Goal: Task Accomplishment & Management: Manage account settings

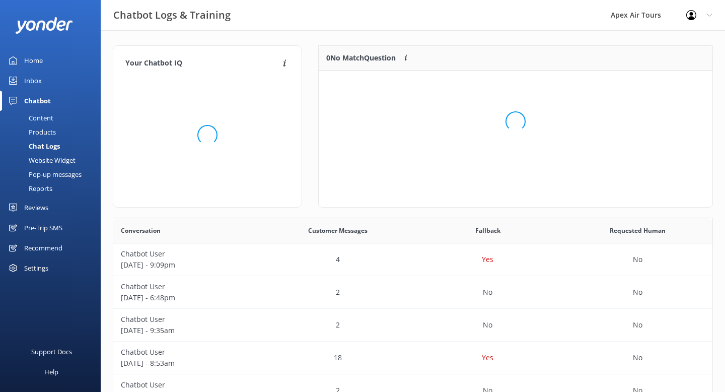
scroll to position [51, 394]
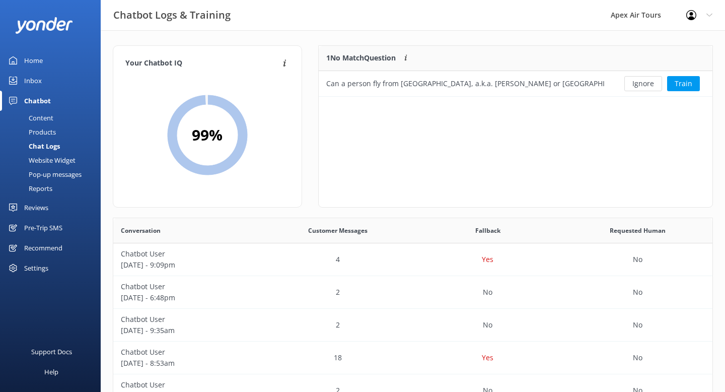
click at [38, 208] on div "Reviews" at bounding box center [36, 207] width 24 height 20
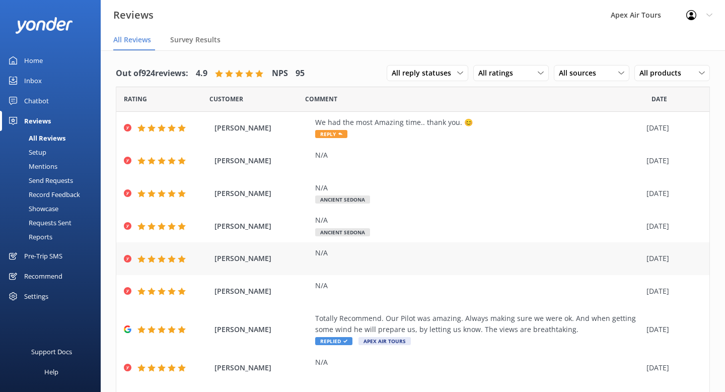
scroll to position [91, 0]
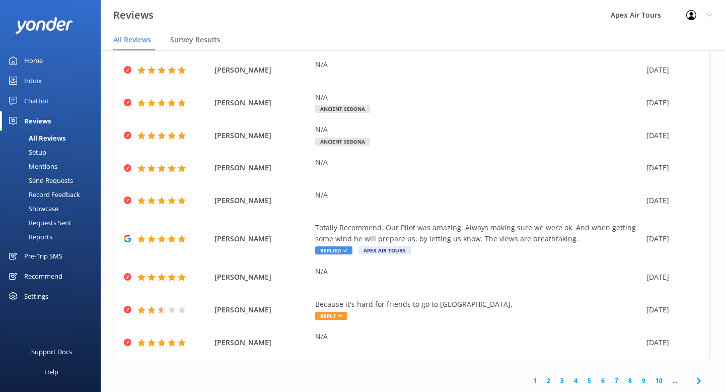
click at [52, 169] on div "Mentions" at bounding box center [31, 166] width 51 height 14
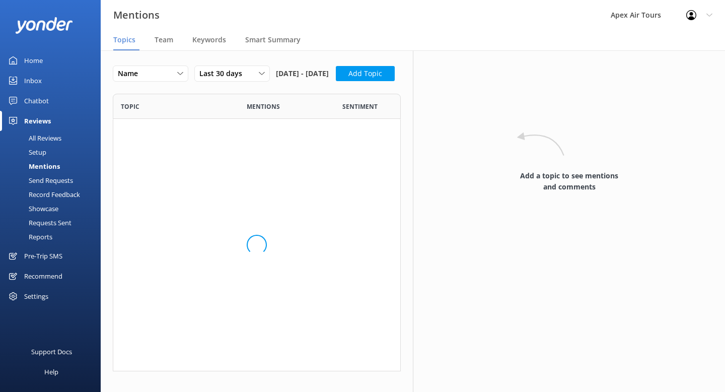
scroll to position [147, 288]
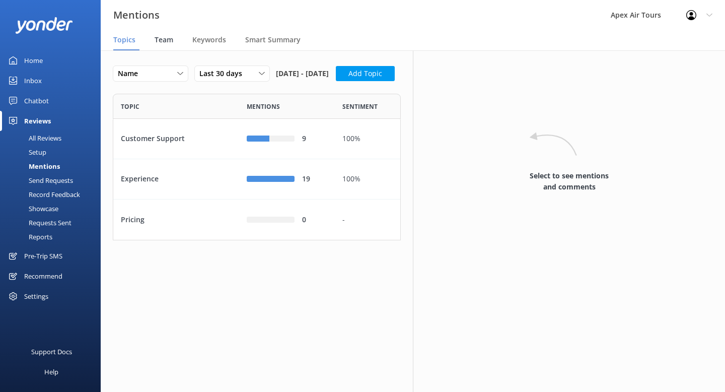
click at [162, 42] on span "Team" at bounding box center [164, 40] width 19 height 10
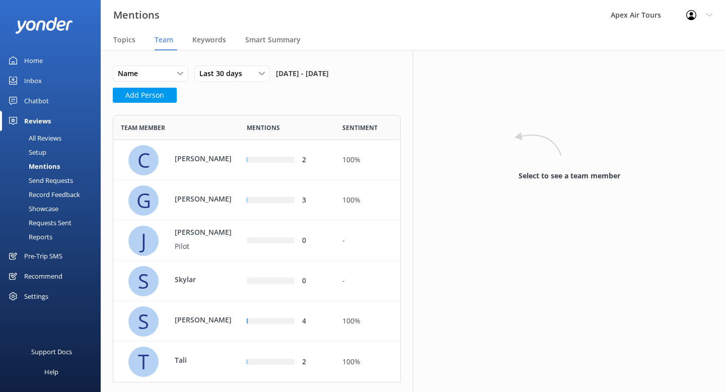
scroll to position [267, 288]
click at [247, 73] on span "Last 30 days" at bounding box center [223, 73] width 49 height 11
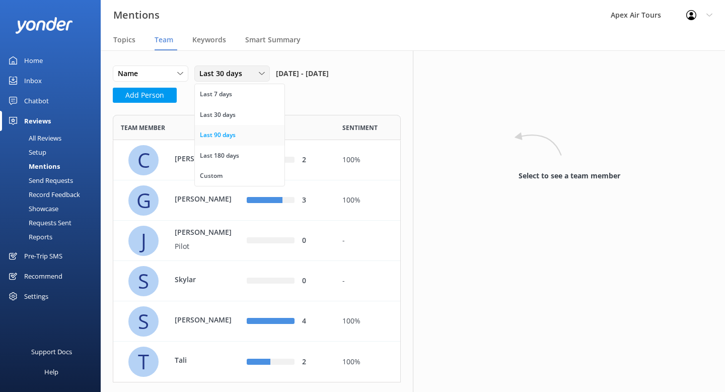
click at [233, 137] on div "Last 90 days" at bounding box center [218, 135] width 36 height 10
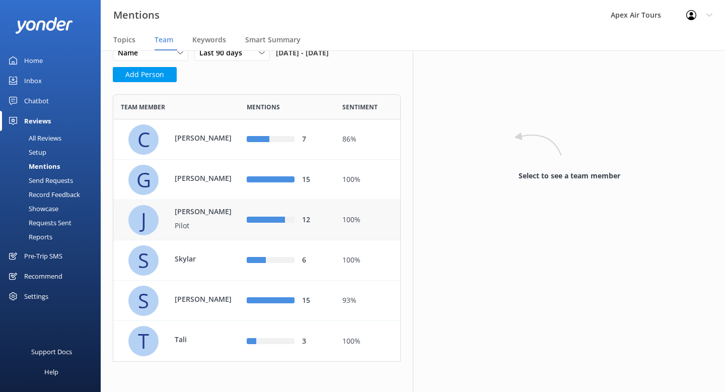
scroll to position [21, 0]
click at [222, 139] on p "[PERSON_NAME]" at bounding box center [207, 137] width 65 height 11
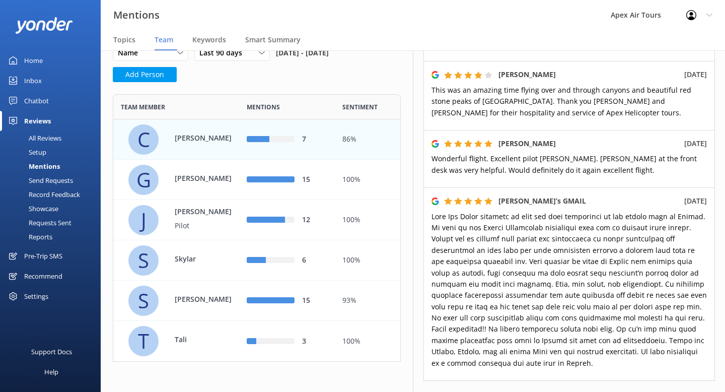
scroll to position [388, 0]
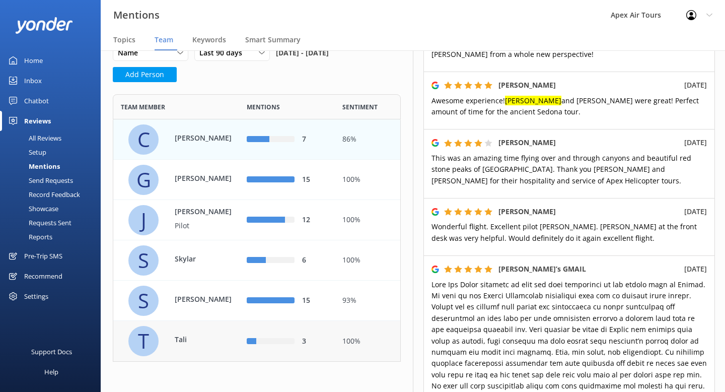
click at [268, 340] on div "row" at bounding box center [275, 341] width 38 height 6
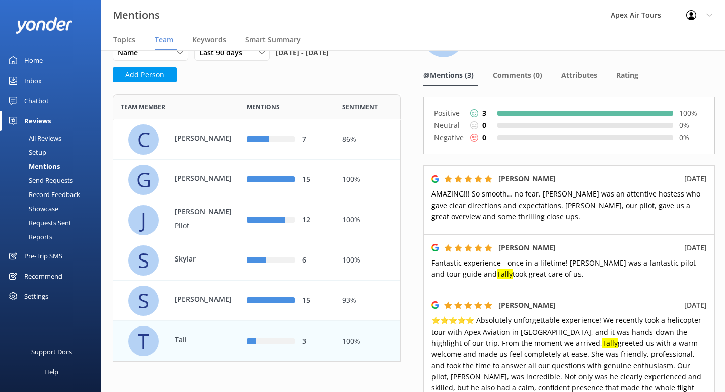
scroll to position [59, 0]
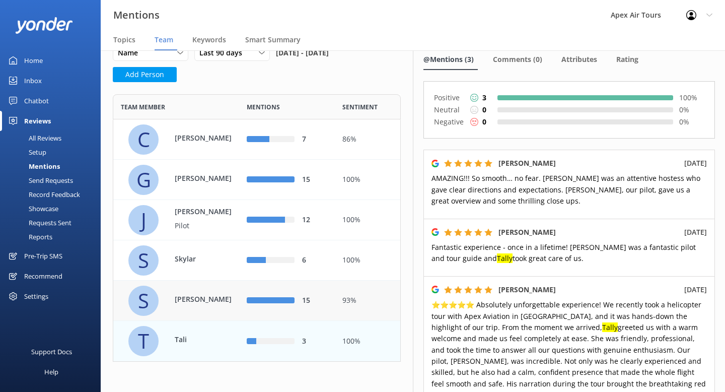
click at [290, 298] on div "row" at bounding box center [271, 301] width 48 height 6
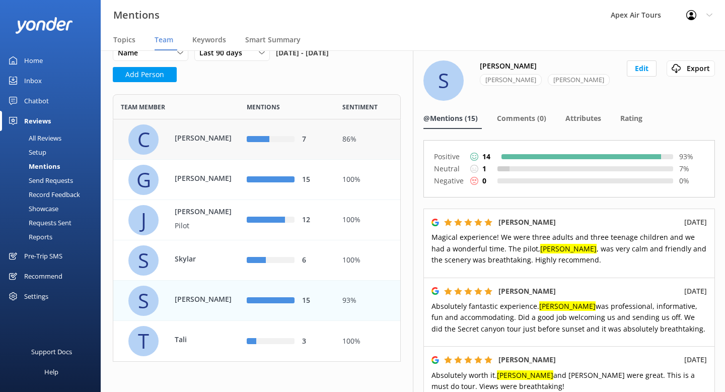
click at [217, 157] on div "[PERSON_NAME]" at bounding box center [176, 139] width 126 height 40
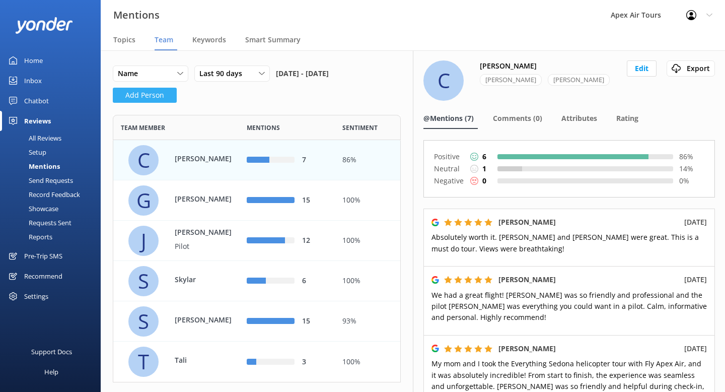
click at [160, 97] on button "Add Person" at bounding box center [145, 95] width 64 height 15
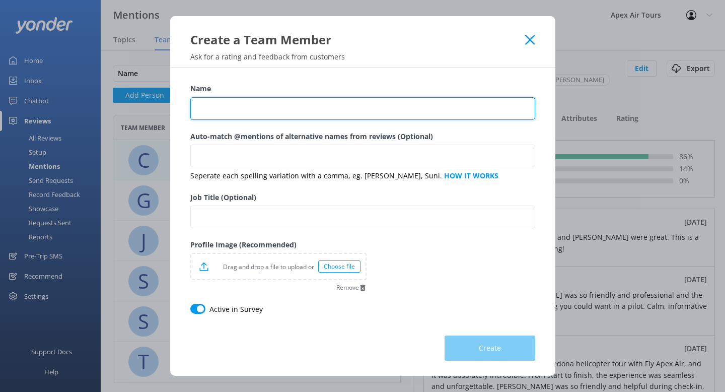
click at [284, 112] on input "Name" at bounding box center [362, 108] width 345 height 23
type input "[PERSON_NAME]"
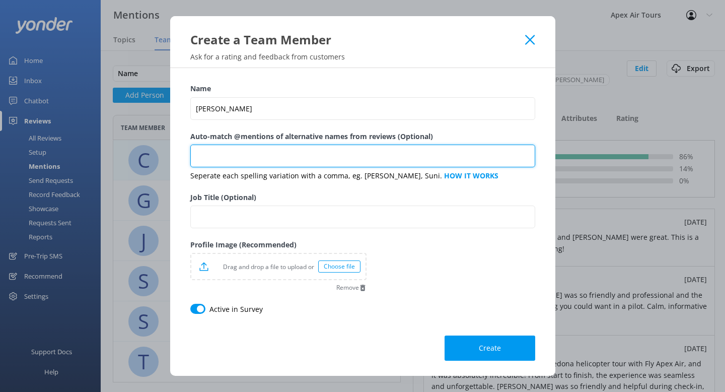
click at [348, 153] on input "Auto-match @mentions of alternative names from reviews (Optional)" at bounding box center [362, 156] width 345 height 23
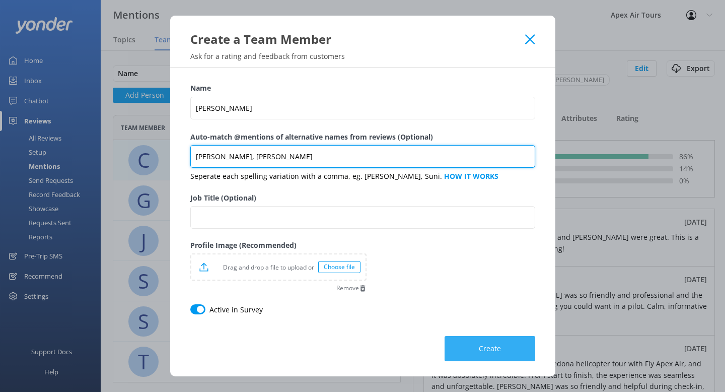
type input "[PERSON_NAME], [PERSON_NAME]"
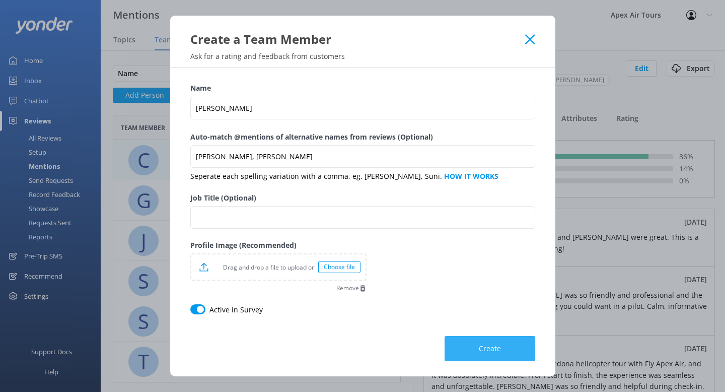
click at [488, 353] on span "Create" at bounding box center [490, 348] width 22 height 10
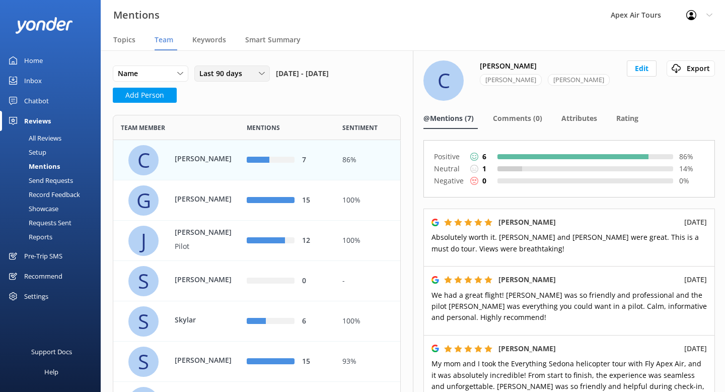
click at [245, 72] on span "Last 90 days" at bounding box center [223, 73] width 49 height 11
click at [246, 158] on link "Last 180 days" at bounding box center [240, 156] width 90 height 20
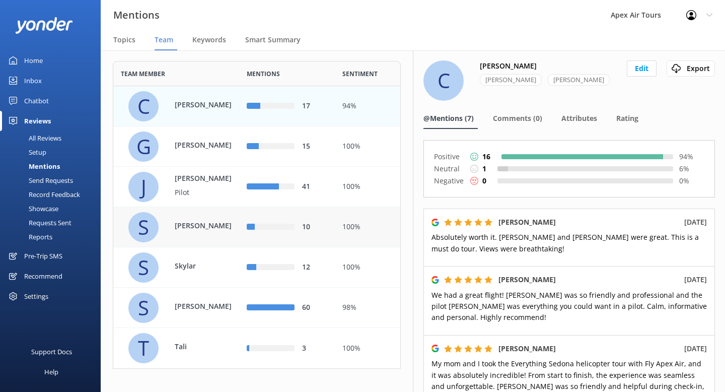
scroll to position [79, 0]
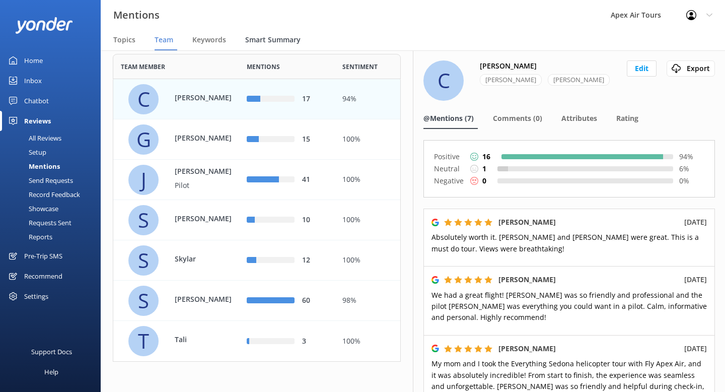
click at [291, 43] on span "Smart Summary" at bounding box center [272, 40] width 55 height 10
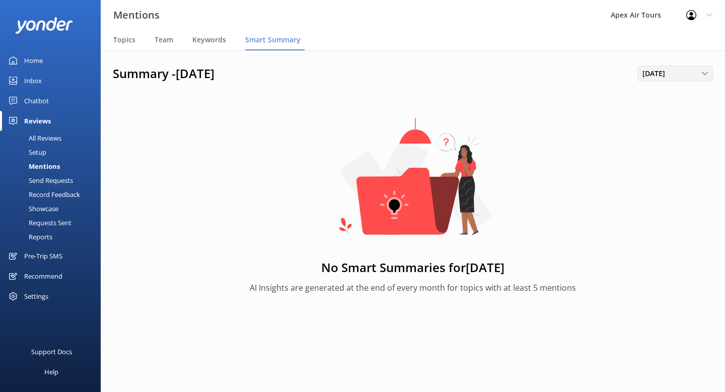
click at [662, 78] on span "[DATE]" at bounding box center [657, 73] width 29 height 11
click at [543, 87] on div "Summary - [DATE] [DATE] [DATE] [DATE] [DATE] [DATE] [DATE] [DATE] [DATE] [DATE]…" at bounding box center [413, 197] width 625 height 295
click at [41, 238] on div "Reports" at bounding box center [29, 237] width 46 height 14
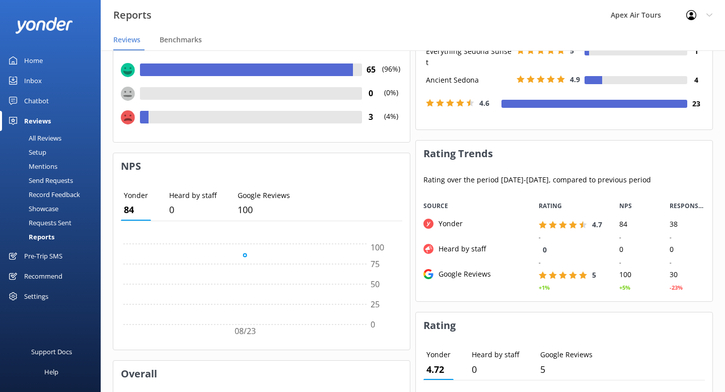
scroll to position [207, 0]
